Goal: Task Accomplishment & Management: Manage account settings

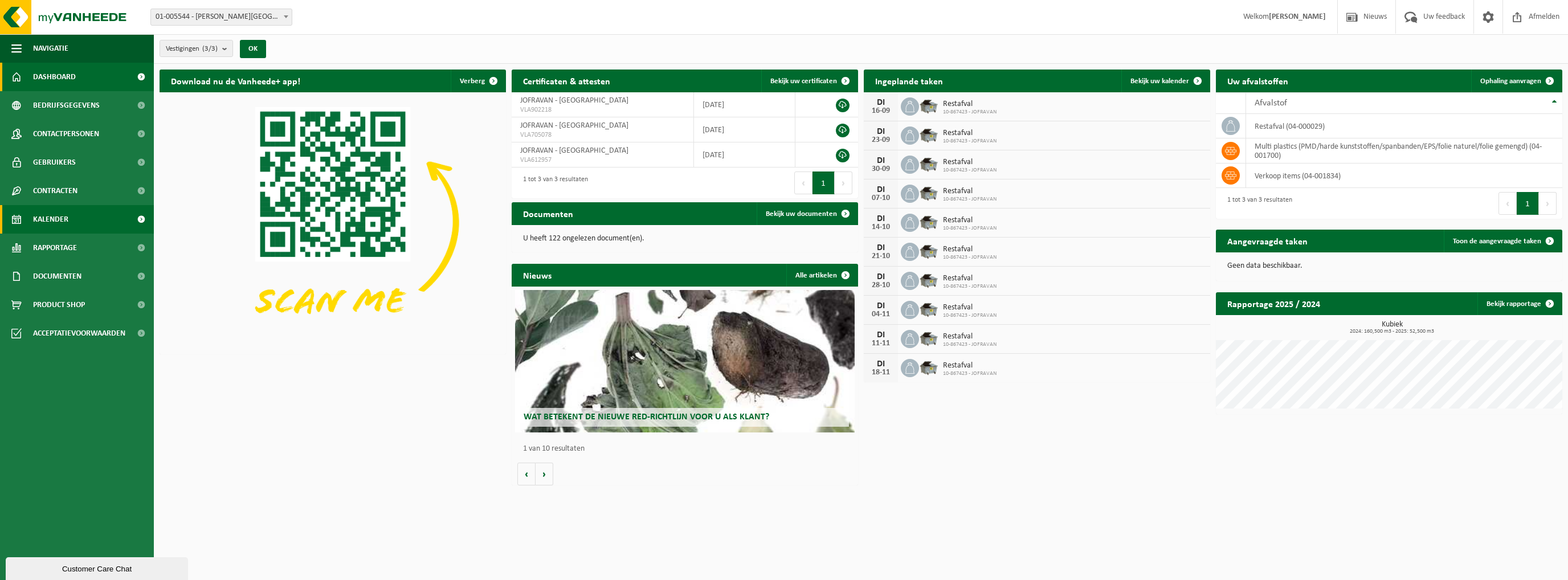
click at [64, 225] on span "Kalender" at bounding box center [51, 219] width 36 height 29
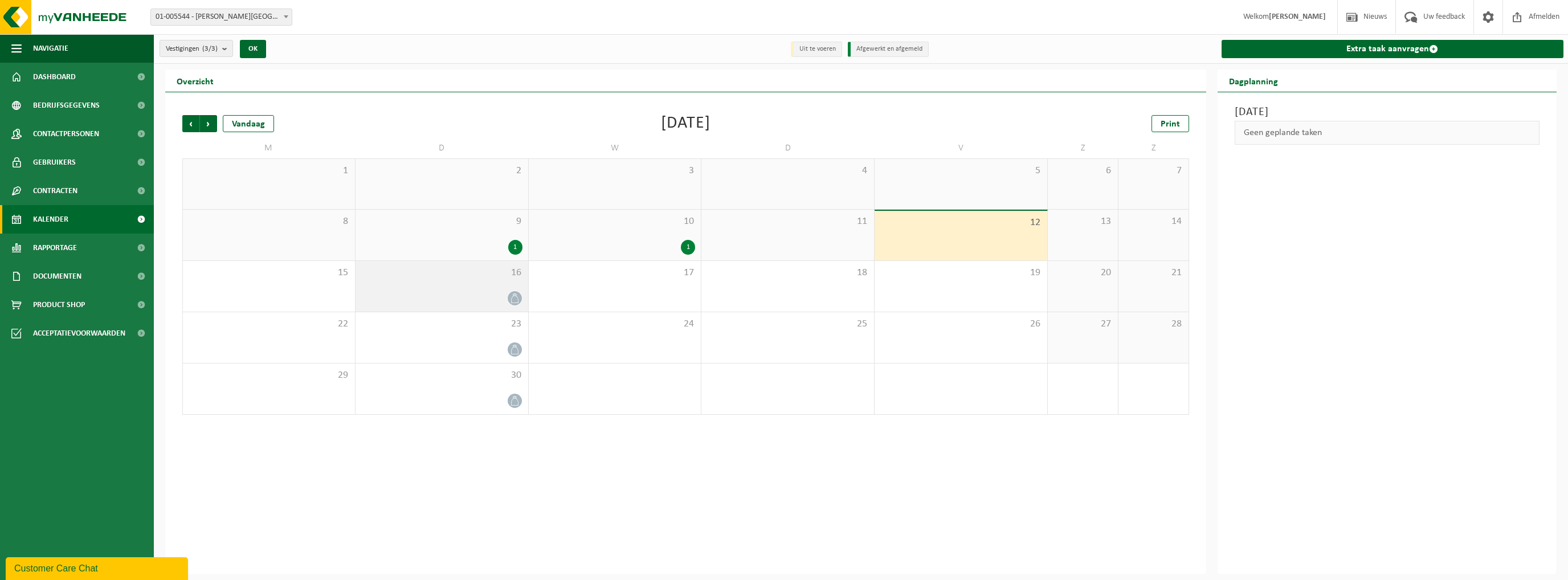
click at [518, 300] on icon at bounding box center [515, 298] width 9 height 9
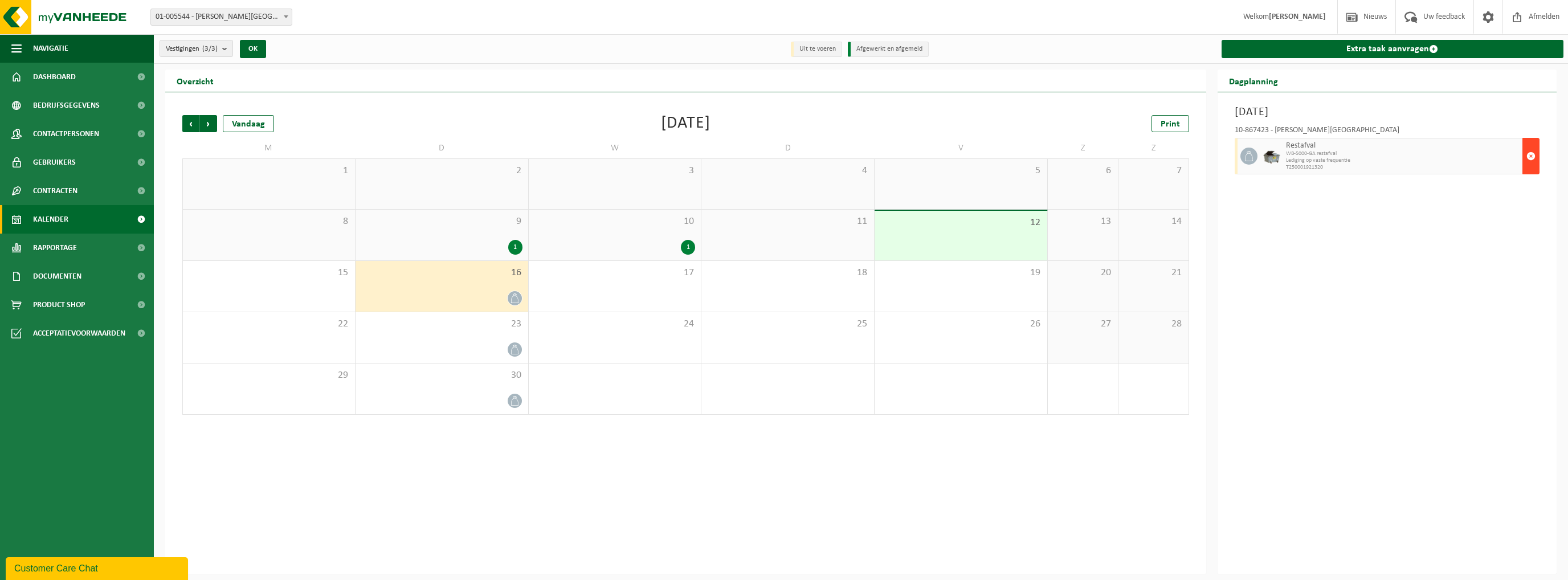
click at [1532, 152] on span "button" at bounding box center [1532, 155] width 9 height 23
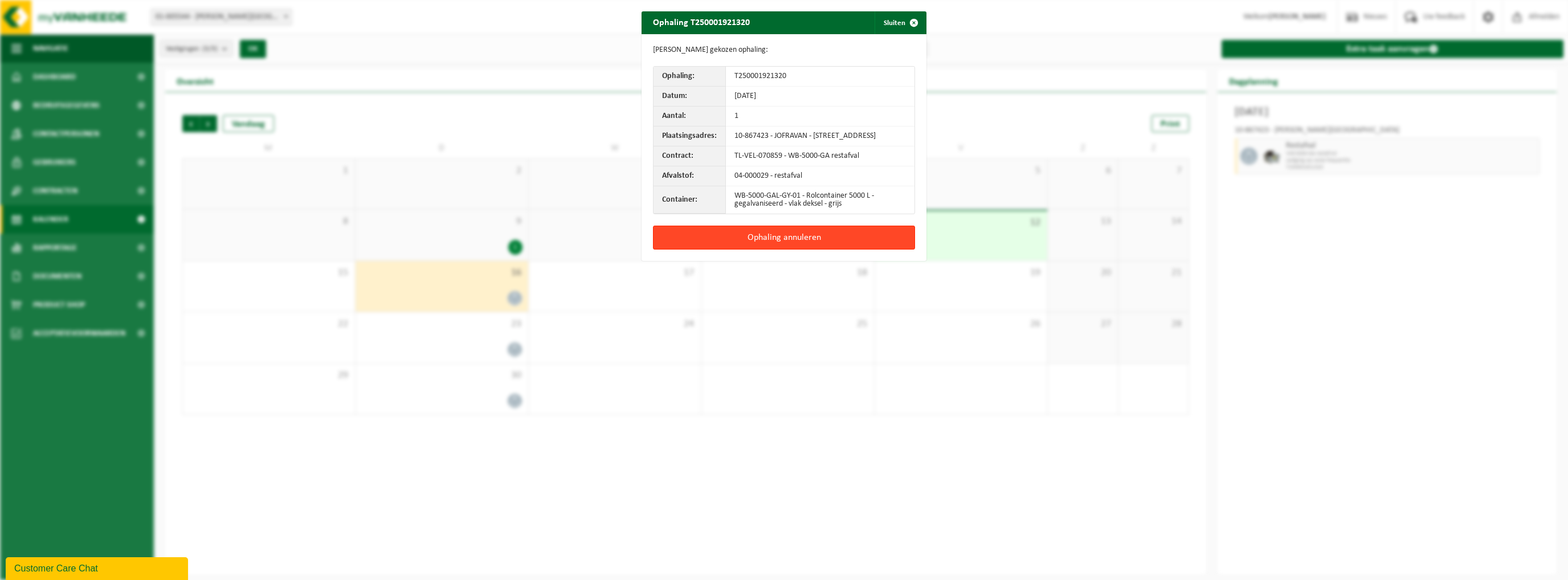
click at [782, 246] on button "Ophaling annuleren" at bounding box center [784, 238] width 262 height 24
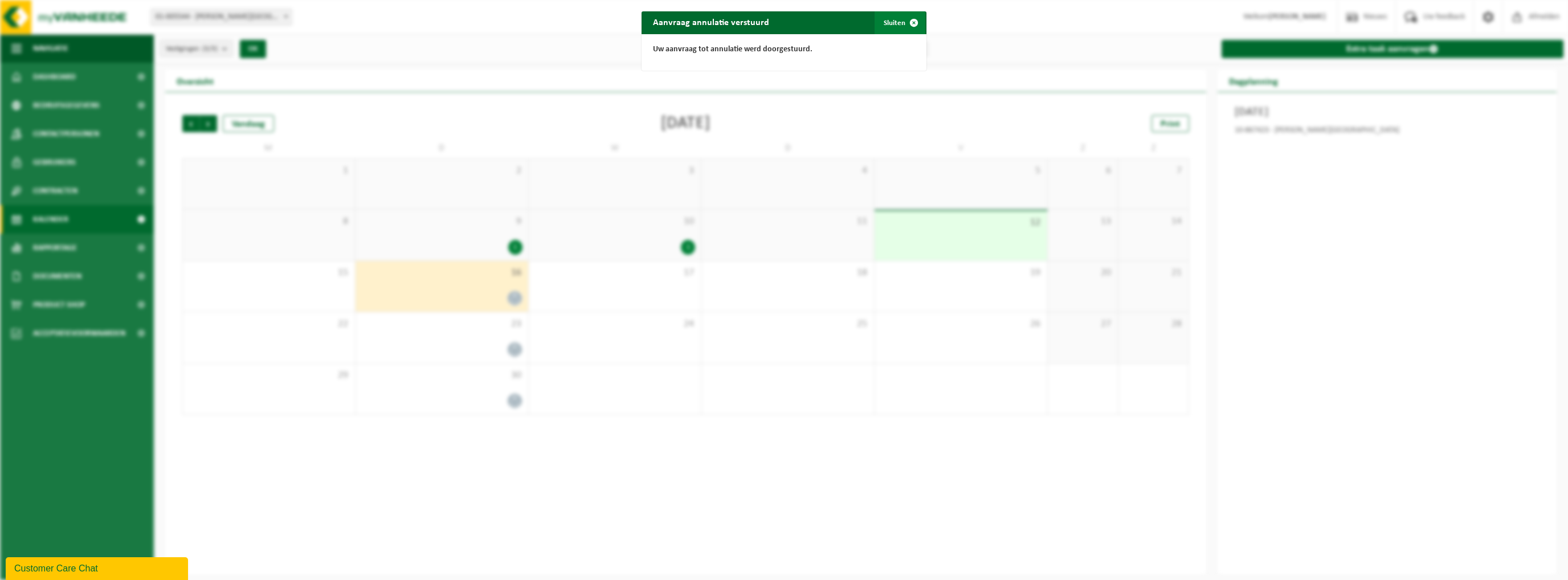
click at [904, 16] on span "button" at bounding box center [914, 23] width 23 height 23
